Goal: Task Accomplishment & Management: Manage account settings

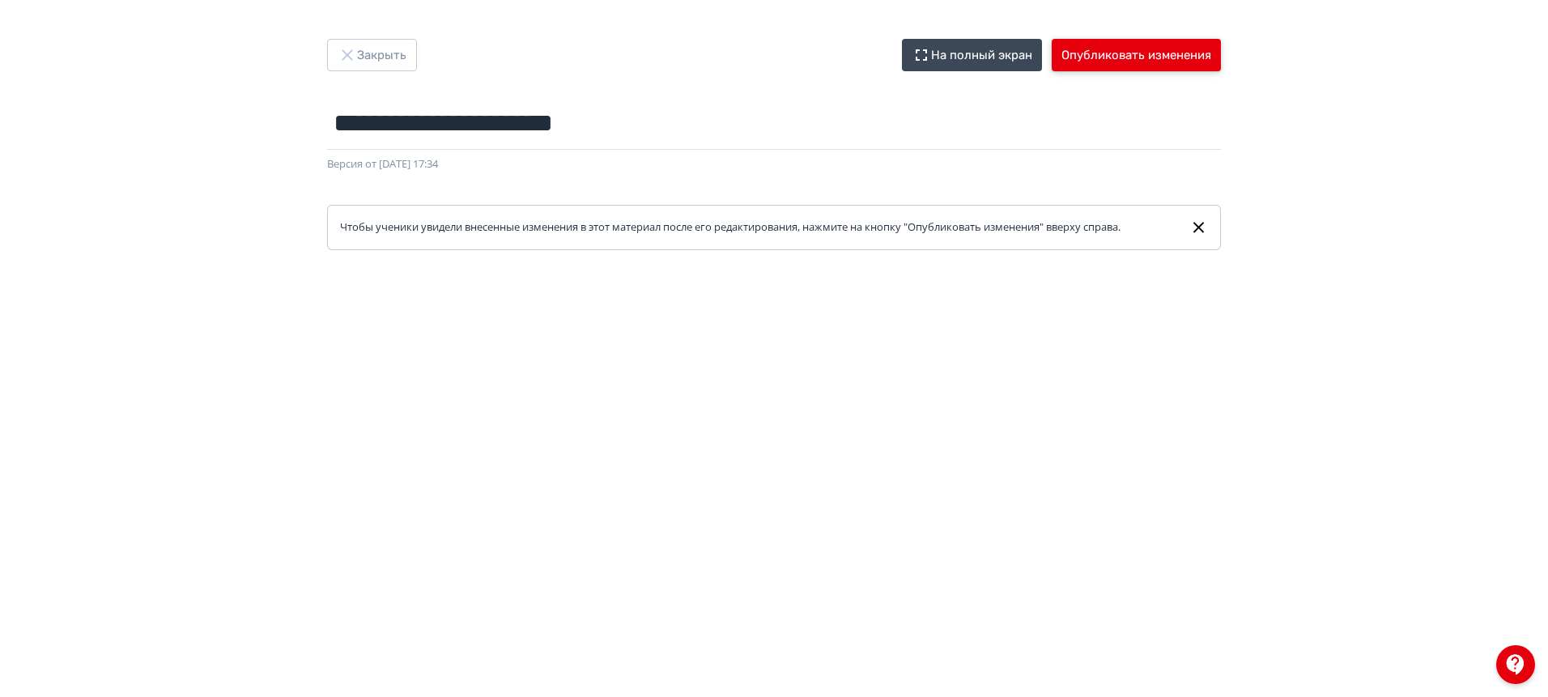
click at [1108, 60] on button "Опубликовать изменения" at bounding box center [1136, 55] width 169 height 32
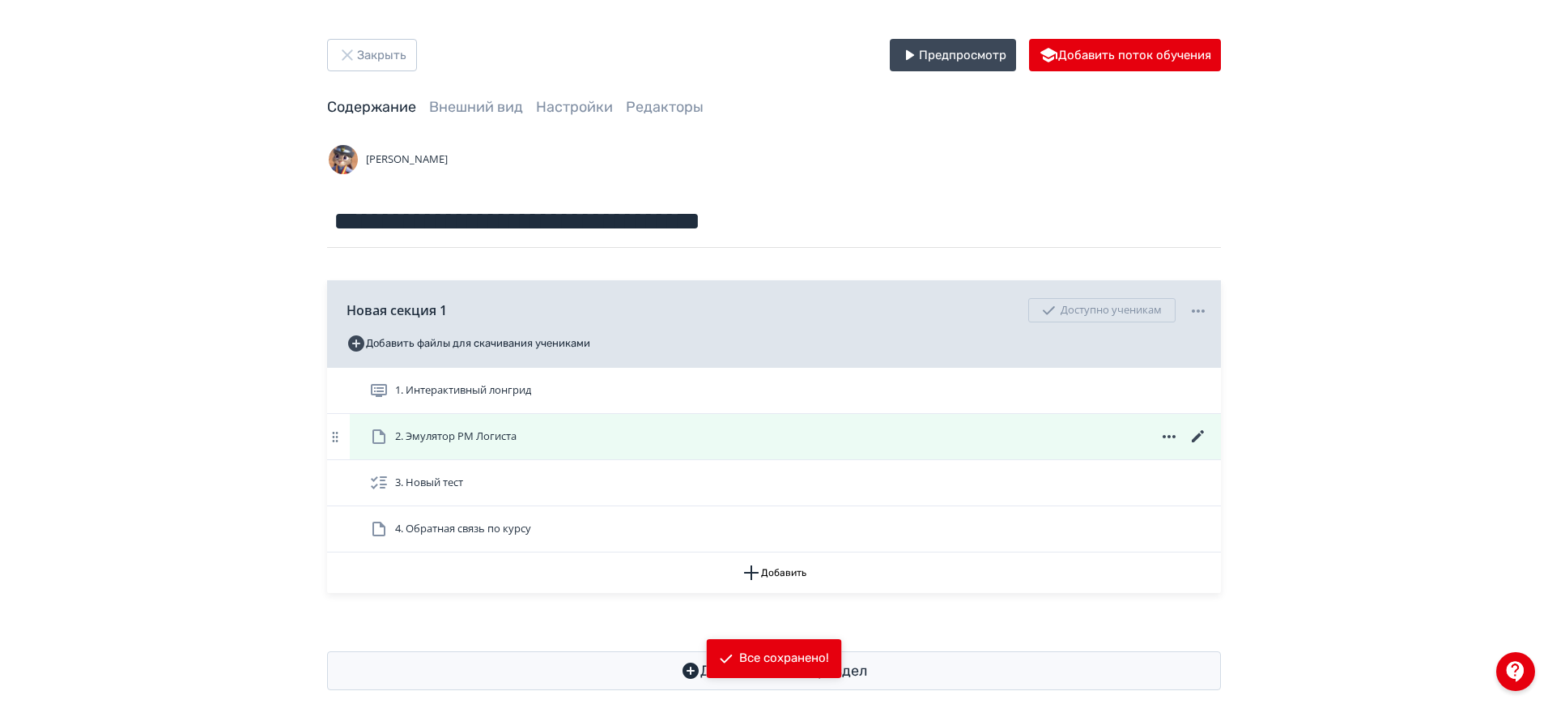
click at [867, 424] on div "2. Эмулятор РМ Логиста" at bounding box center [785, 436] width 871 height 45
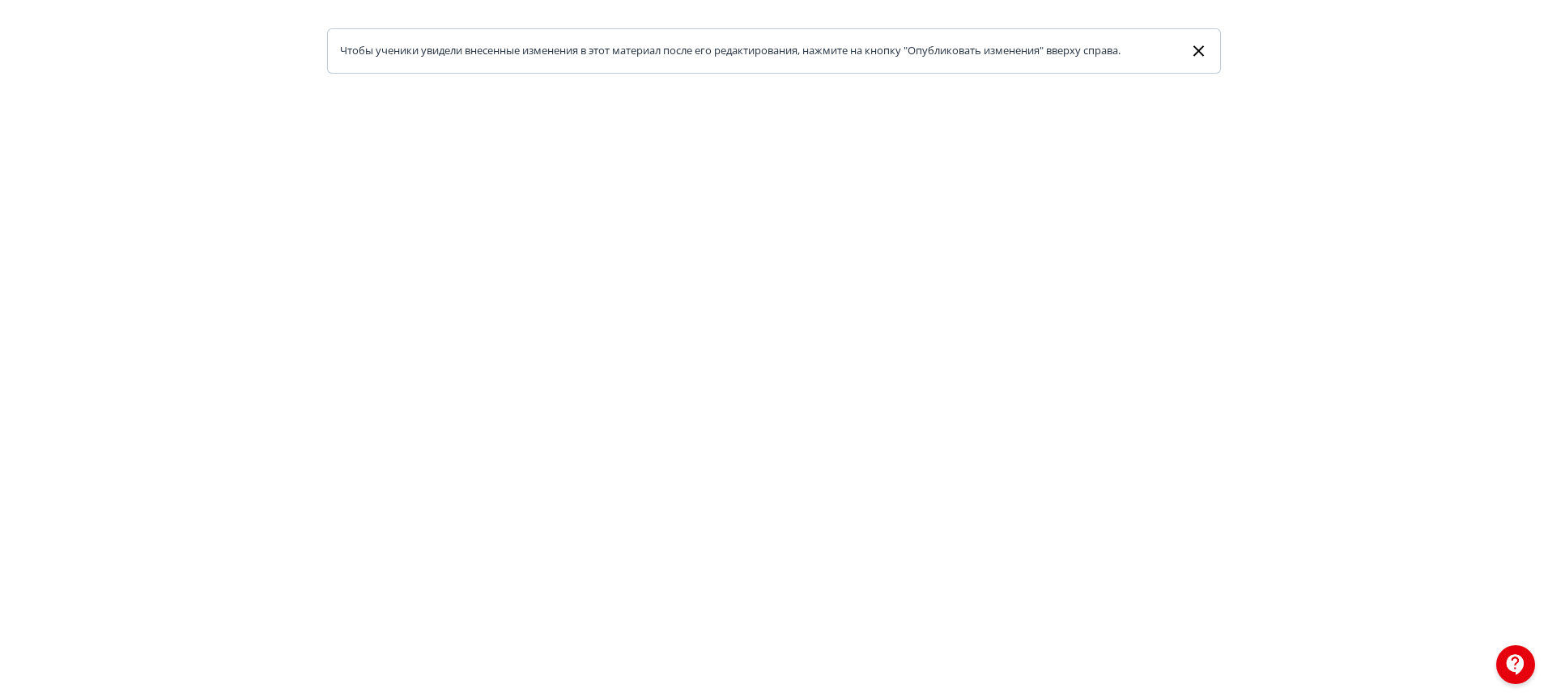
scroll to position [291, 0]
